Goal: Information Seeking & Learning: Learn about a topic

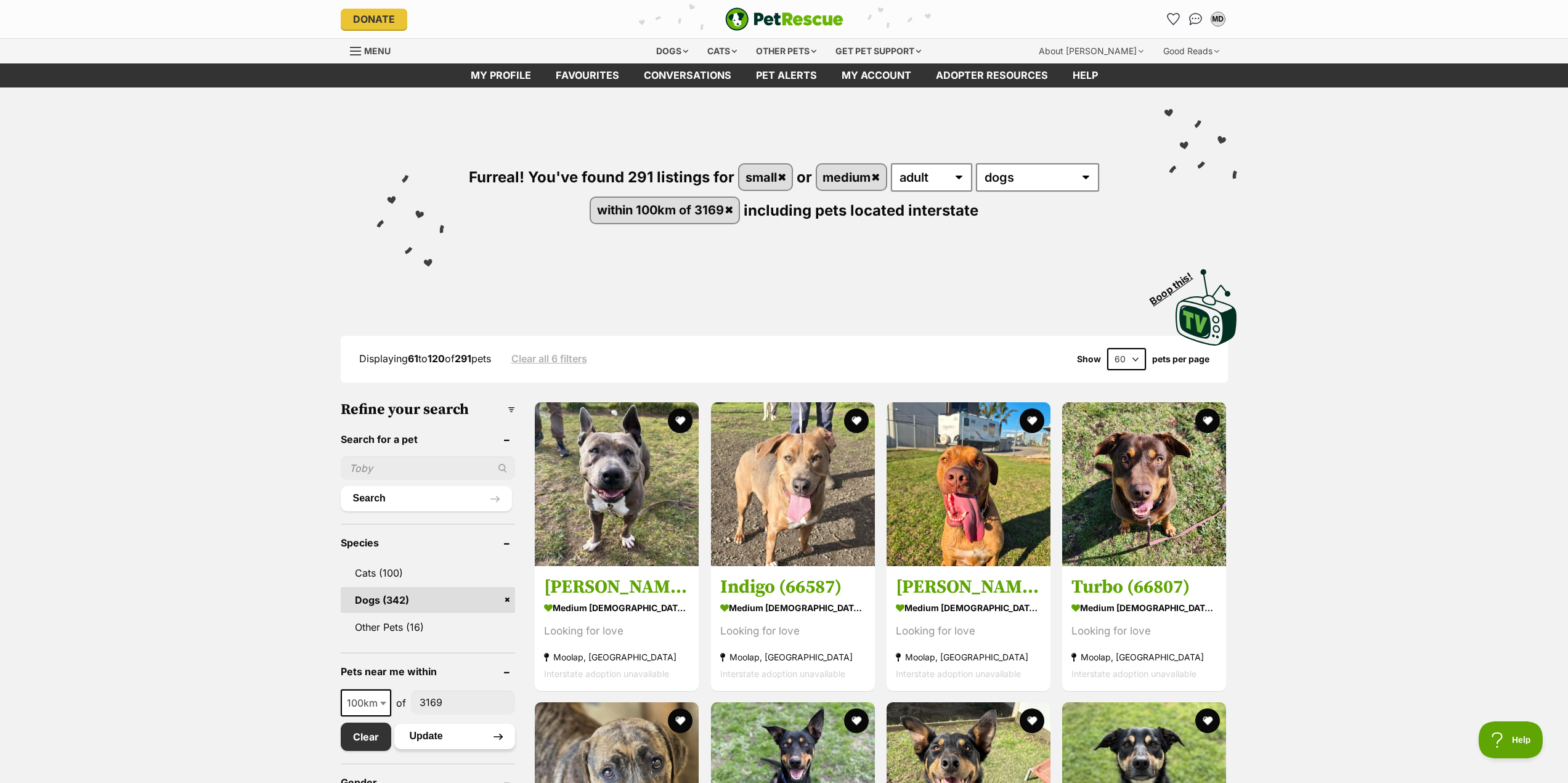
click at [467, 743] on button "Update" at bounding box center [455, 737] width 122 height 25
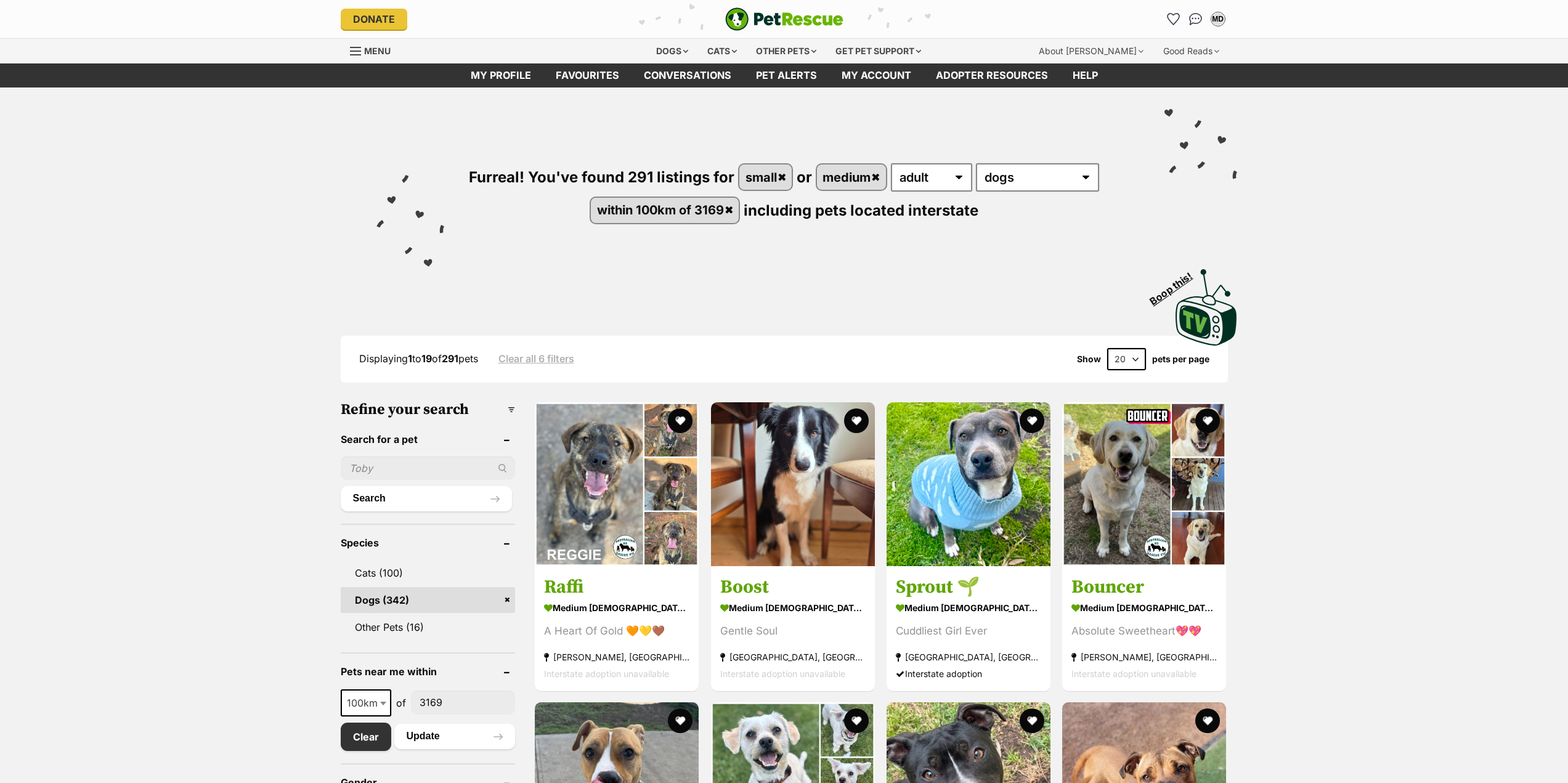
click at [1131, 360] on select "20 40 60" at bounding box center [1126, 358] width 38 height 22
select select "60"
click at [1108, 348] on select "20 40 60" at bounding box center [1126, 358] width 38 height 22
click at [813, 504] on img at bounding box center [792, 481] width 164 height 164
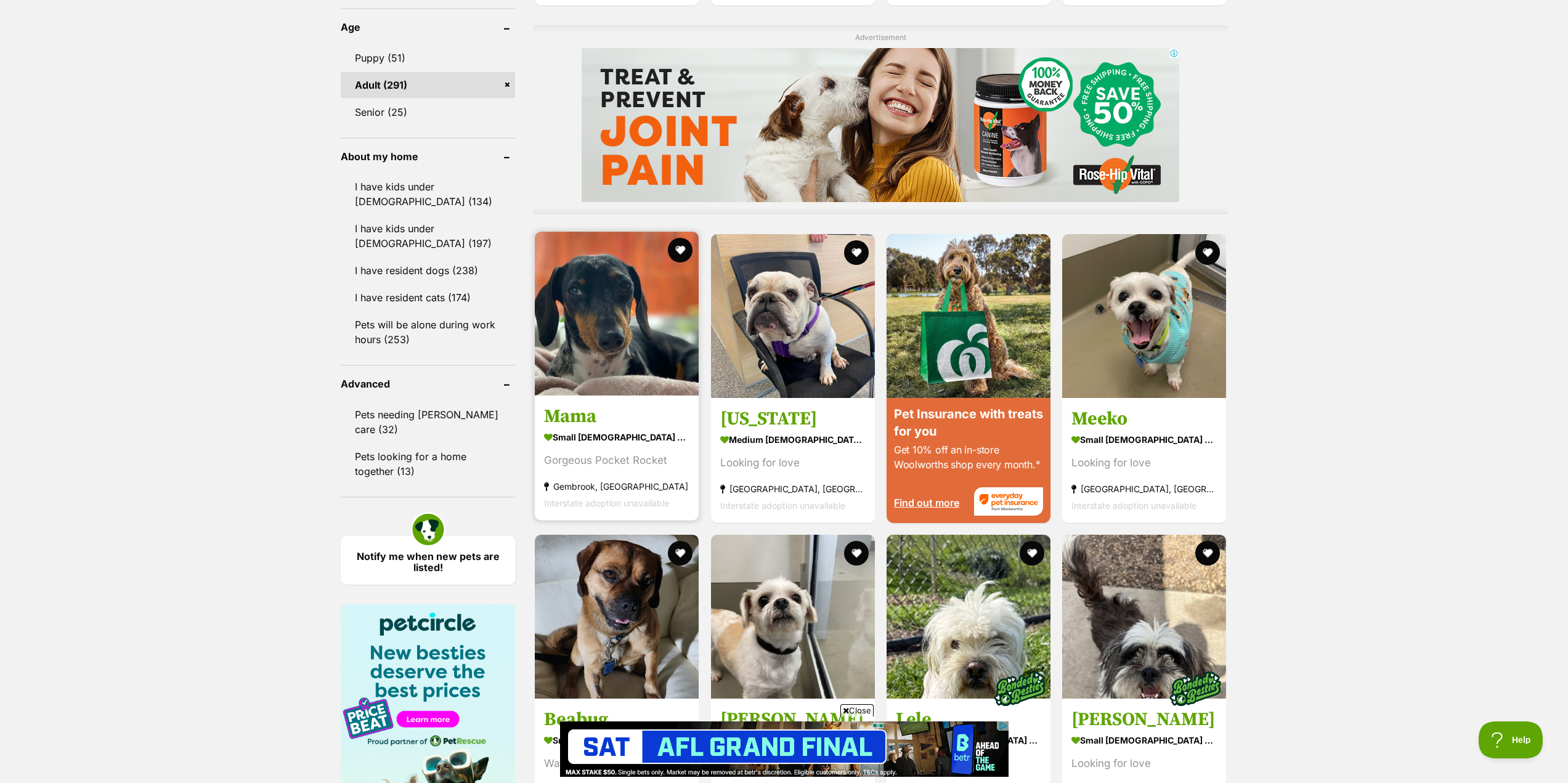
click at [636, 326] on img at bounding box center [616, 313] width 164 height 164
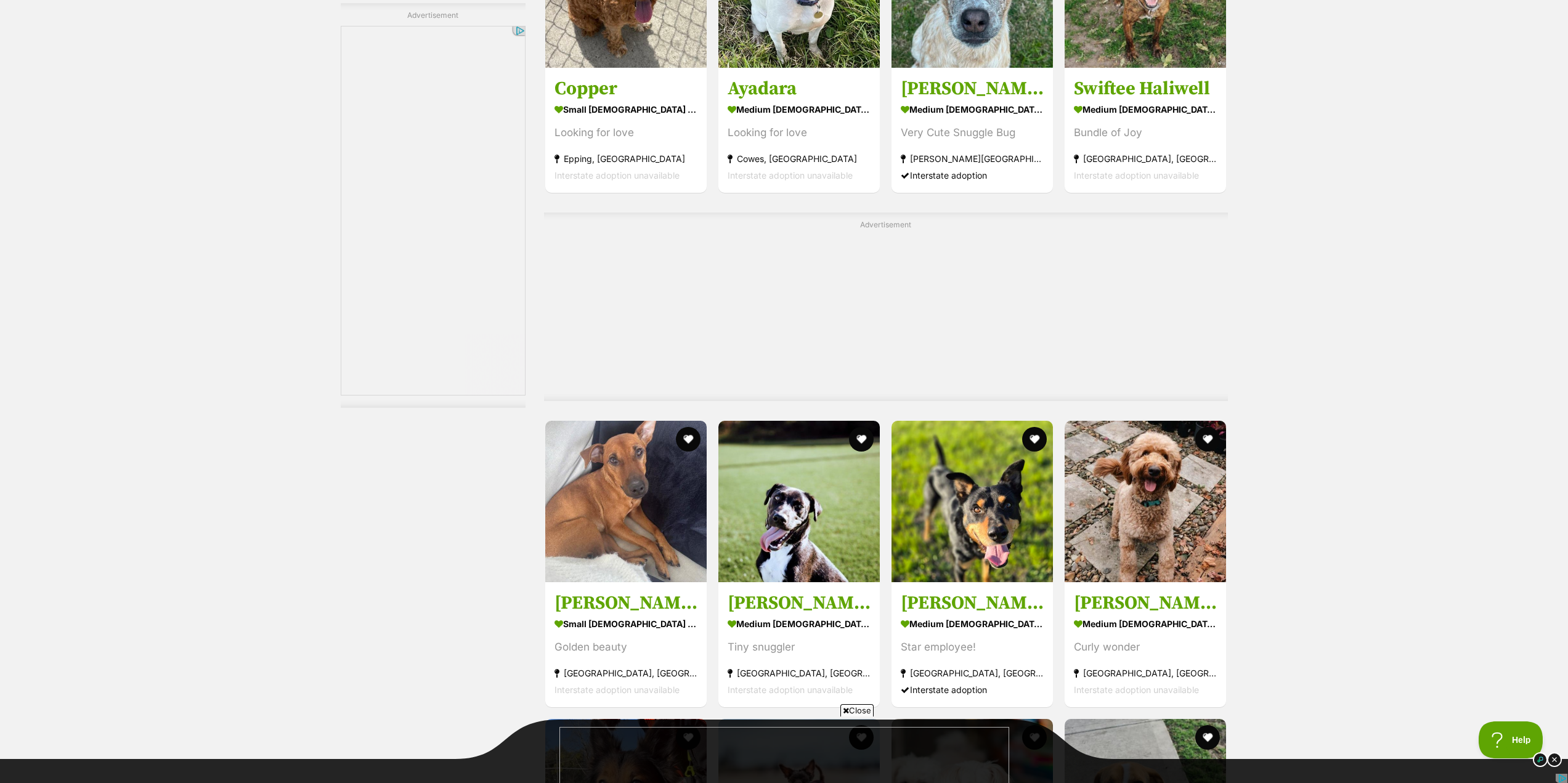
scroll to position [2341, 0]
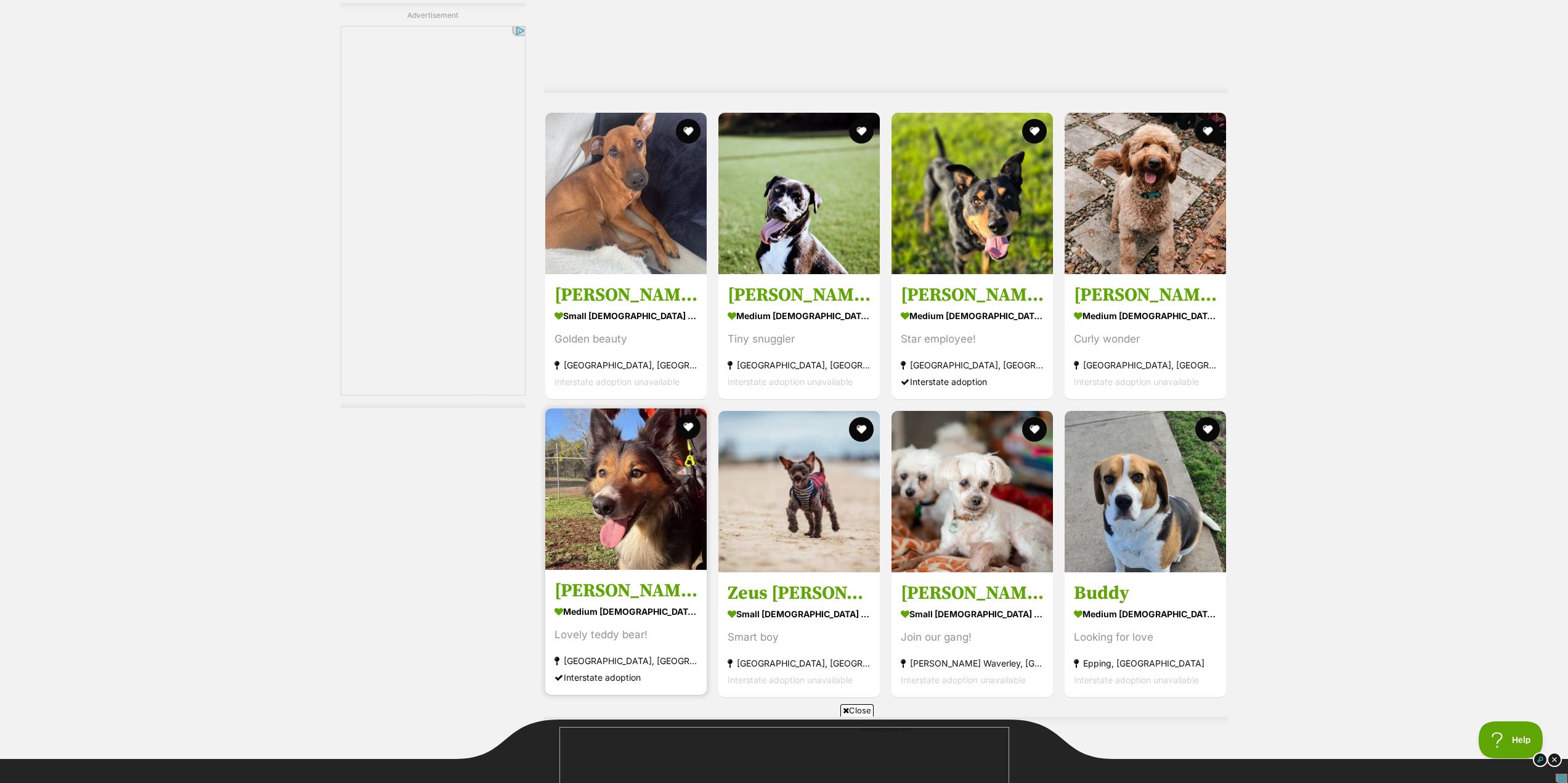
click at [646, 512] on img at bounding box center [626, 489] width 162 height 162
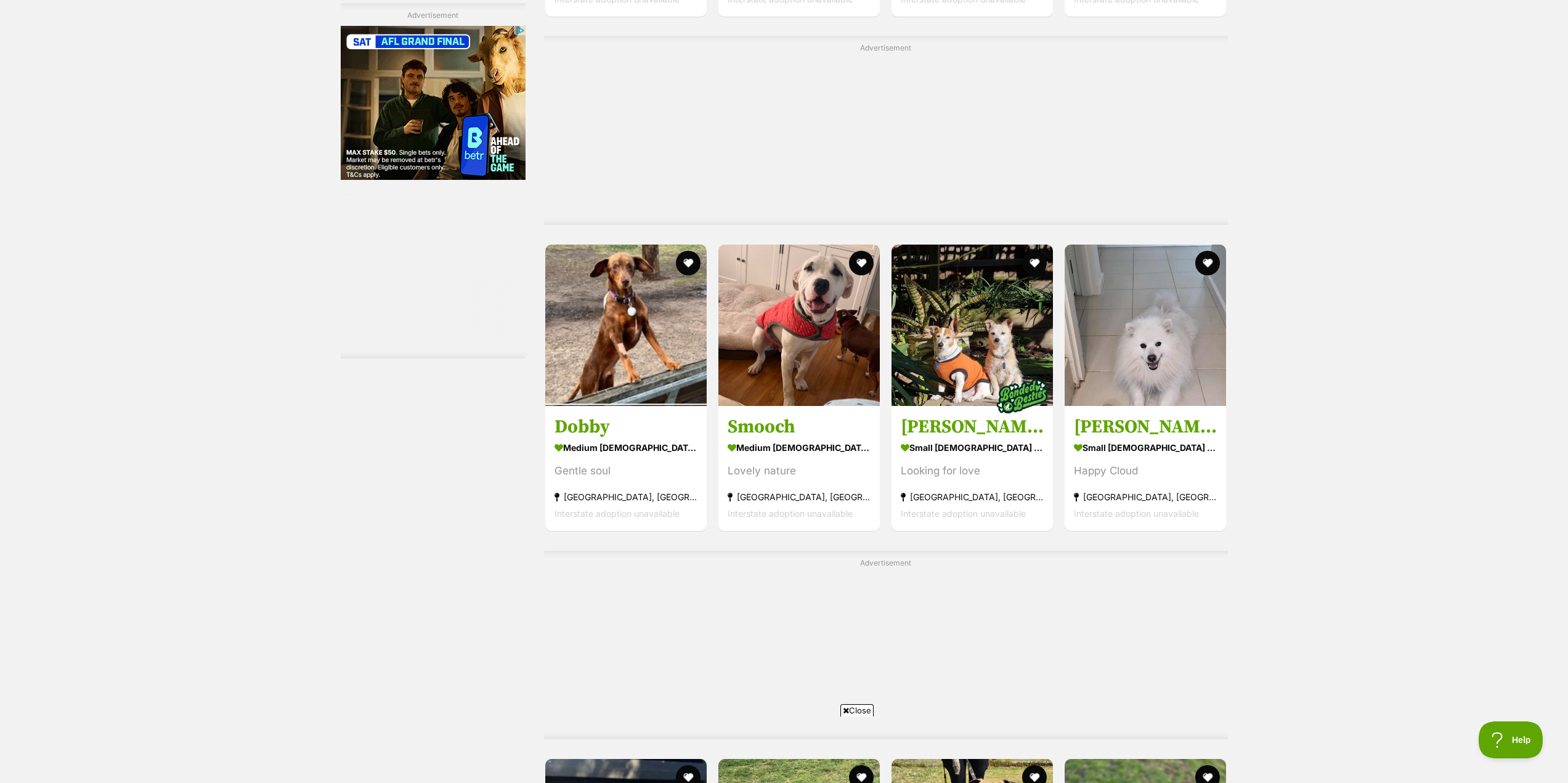
scroll to position [4559, 0]
